Goal: Entertainment & Leisure: Consume media (video, audio)

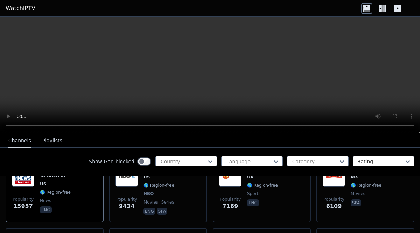
scroll to position [100, 0]
click at [167, 165] on div "Country..." at bounding box center [186, 161] width 62 height 10
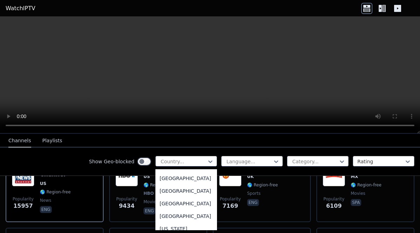
scroll to position [912, 0]
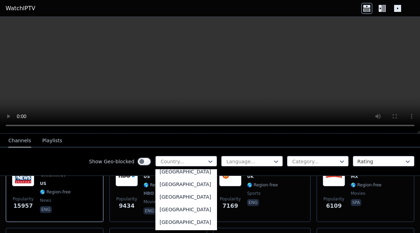
click at [165, 165] on div "[GEOGRAPHIC_DATA]" at bounding box center [186, 158] width 62 height 13
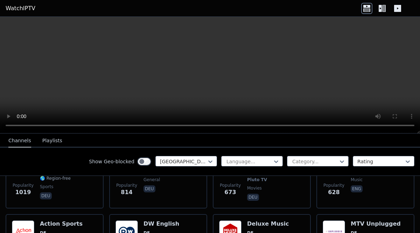
scroll to position [91, 0]
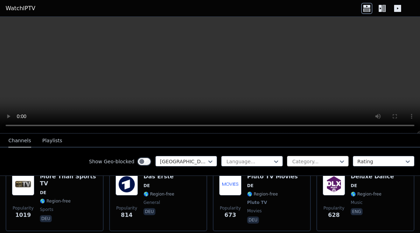
click at [313, 161] on div at bounding box center [314, 161] width 47 height 7
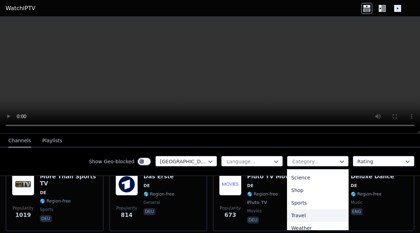
scroll to position [281, 0]
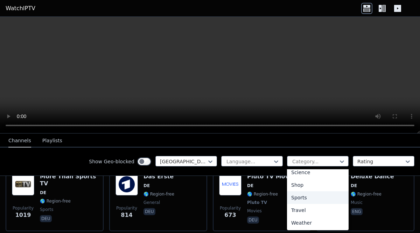
click at [303, 197] on div "Sports" at bounding box center [318, 197] width 62 height 13
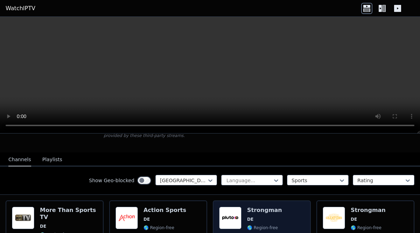
scroll to position [60, 0]
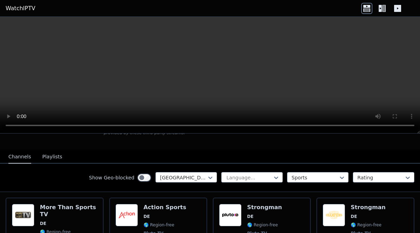
click at [48, 163] on div "Show Geo-blocked [GEOGRAPHIC_DATA] Language... Sports Rating" at bounding box center [210, 177] width 420 height 28
click at [47, 156] on button "Playlists" at bounding box center [52, 156] width 20 height 13
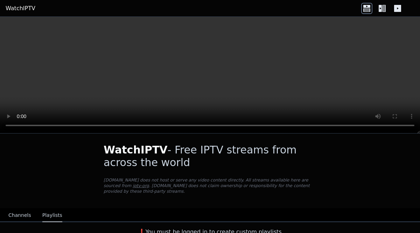
click at [19, 210] on button "Channels" at bounding box center [19, 214] width 23 height 13
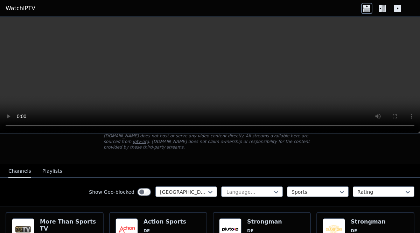
scroll to position [45, 0]
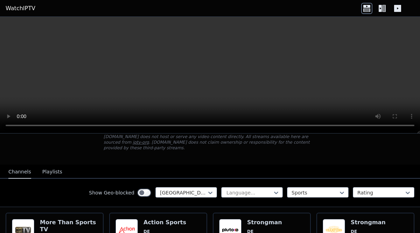
click at [378, 7] on icon at bounding box center [379, 8] width 3 height 7
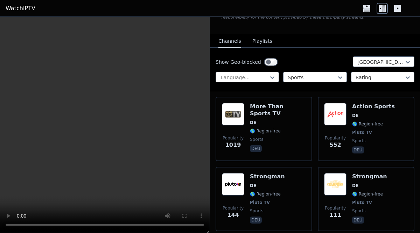
scroll to position [60, 0]
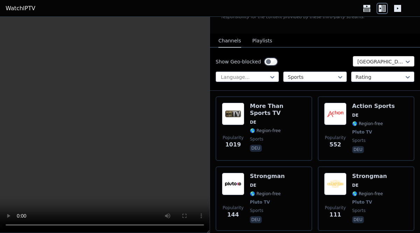
click at [358, 60] on div at bounding box center [380, 61] width 47 height 7
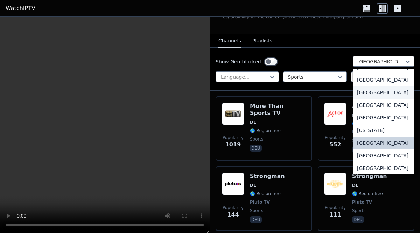
scroll to position [0, 0]
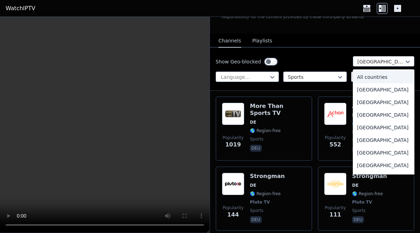
click at [379, 77] on div "All countries" at bounding box center [383, 77] width 62 height 13
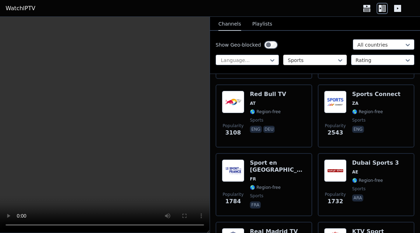
scroll to position [209, 0]
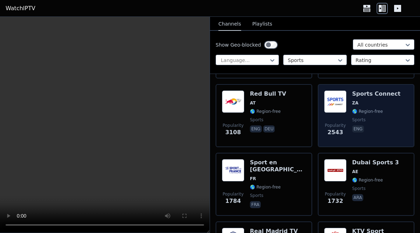
click at [328, 121] on span "Popularity 2543" at bounding box center [335, 129] width 22 height 22
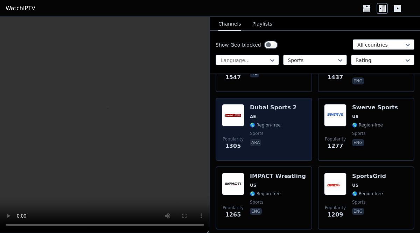
scroll to position [470, 0]
click at [294, 138] on div "Popularity 1305 Dubai Sports 2 AE 🌎 Region-free sports ara" at bounding box center [264, 128] width 84 height 50
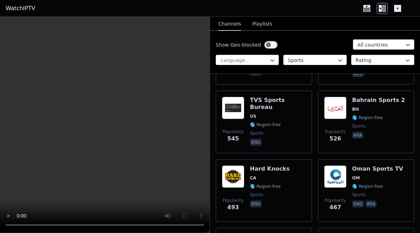
scroll to position [1235, 0]
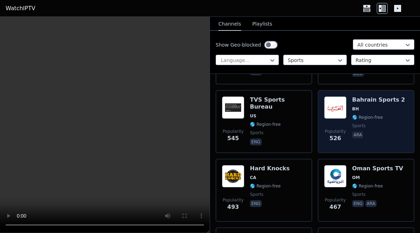
click at [337, 125] on span "Popularity 526" at bounding box center [335, 135] width 22 height 22
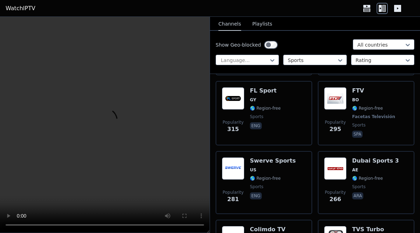
scroll to position [1591, 0]
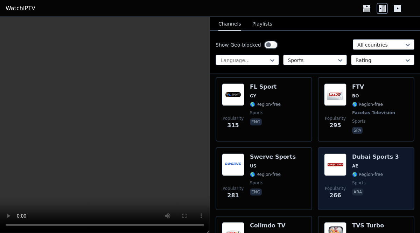
click at [343, 172] on img at bounding box center [335, 164] width 22 height 22
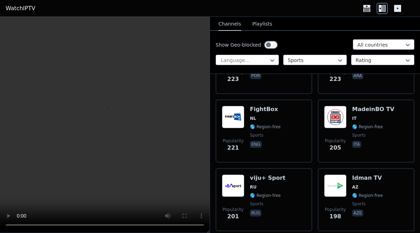
scroll to position [2188, 0]
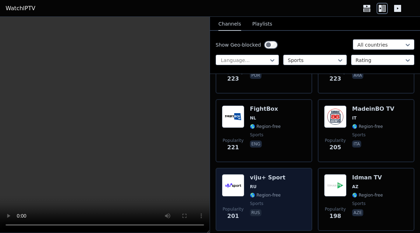
click at [272, 174] on h6 "viju+ Sport" at bounding box center [267, 177] width 35 height 7
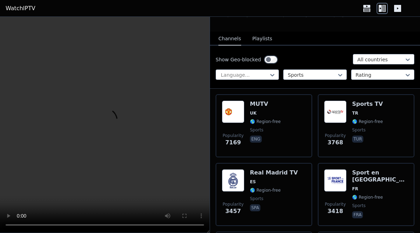
scroll to position [63, 0]
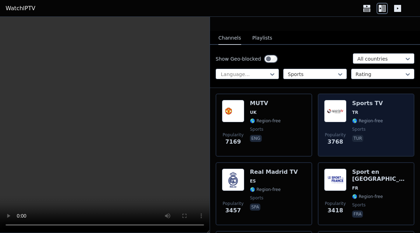
click at [331, 104] on img at bounding box center [335, 111] width 22 height 22
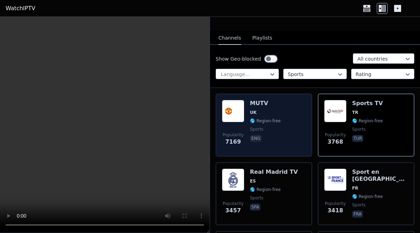
click at [265, 112] on span "UK" at bounding box center [265, 112] width 31 height 6
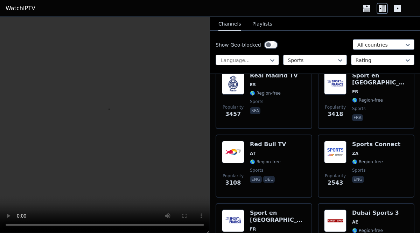
scroll to position [160, 0]
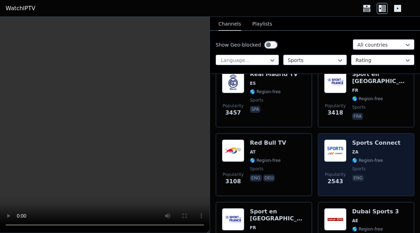
click at [333, 139] on img at bounding box center [335, 150] width 22 height 22
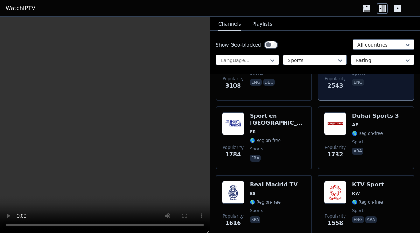
scroll to position [256, 0]
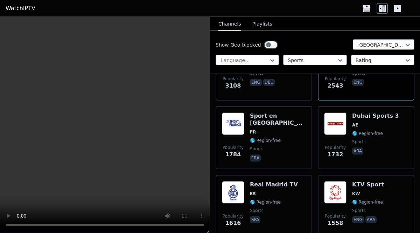
scroll to position [227, 0]
